Goal: Task Accomplishment & Management: Complete application form

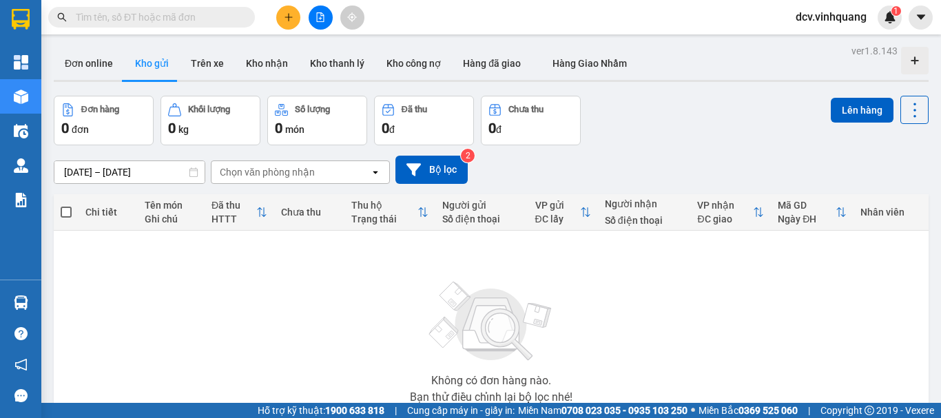
click at [117, 19] on input "text" at bounding box center [157, 17] width 163 height 15
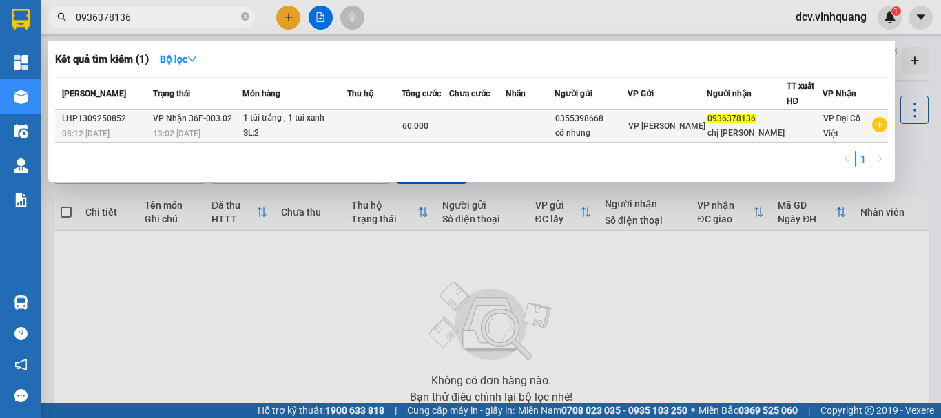
type input "0936378136"
click at [314, 123] on div "1 túi trắng , 1 túi xanh" at bounding box center [294, 118] width 103 height 15
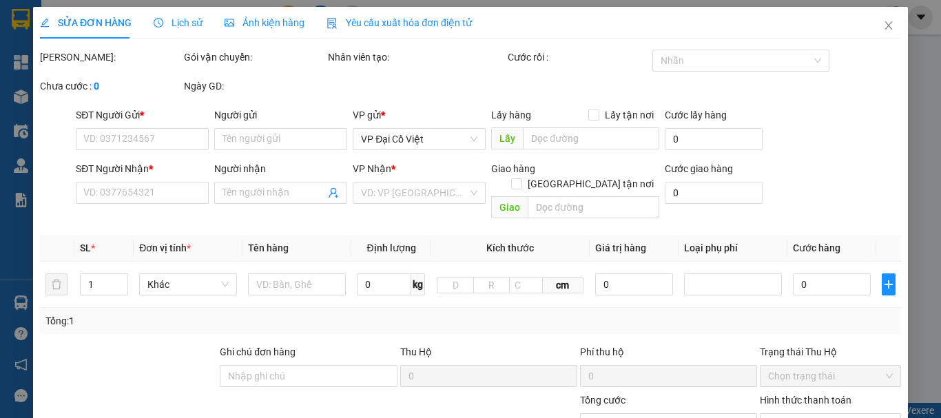
type input "0355398668"
type input "cô nhung"
type input "0936378136"
type input "chị [PERSON_NAME]"
type input "60.000"
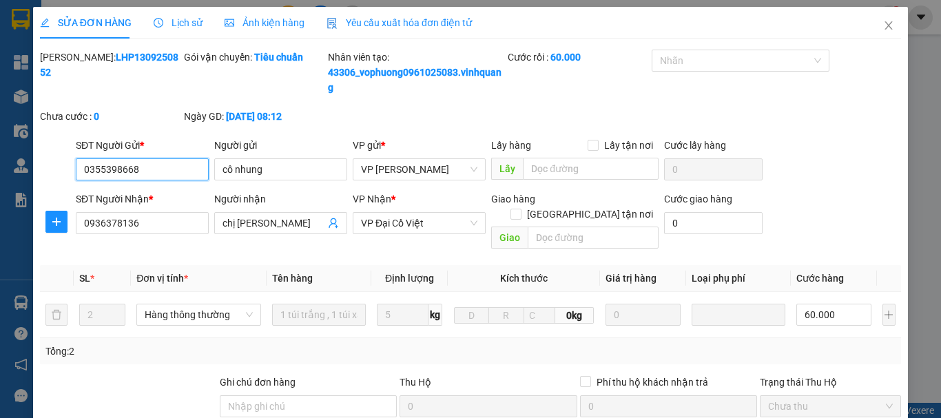
scroll to position [223, 0]
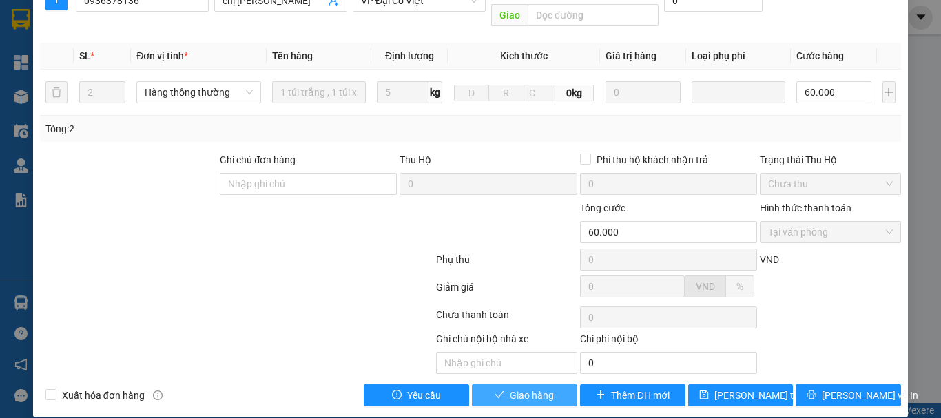
click at [521, 388] on span "Giao hàng" at bounding box center [532, 395] width 44 height 15
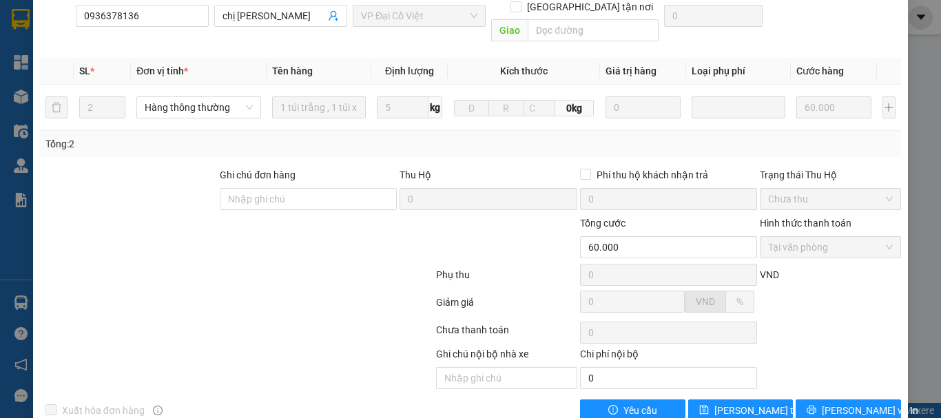
scroll to position [0, 0]
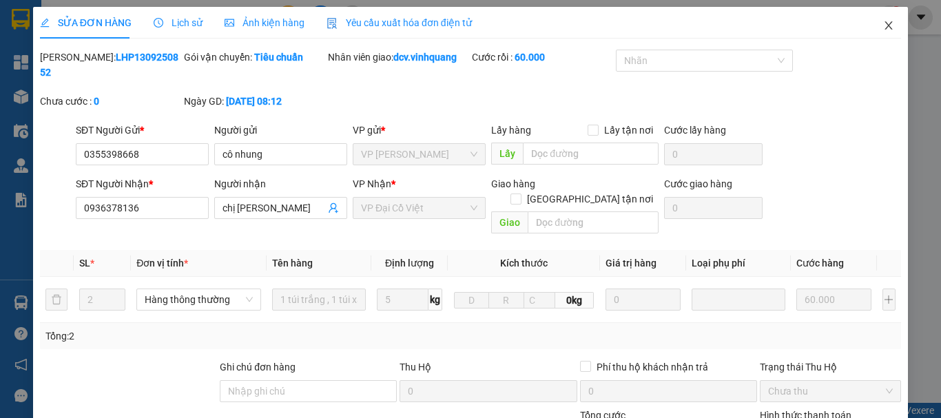
click at [883, 21] on icon "close" at bounding box center [888, 25] width 11 height 11
